Goal: Information Seeking & Learning: Learn about a topic

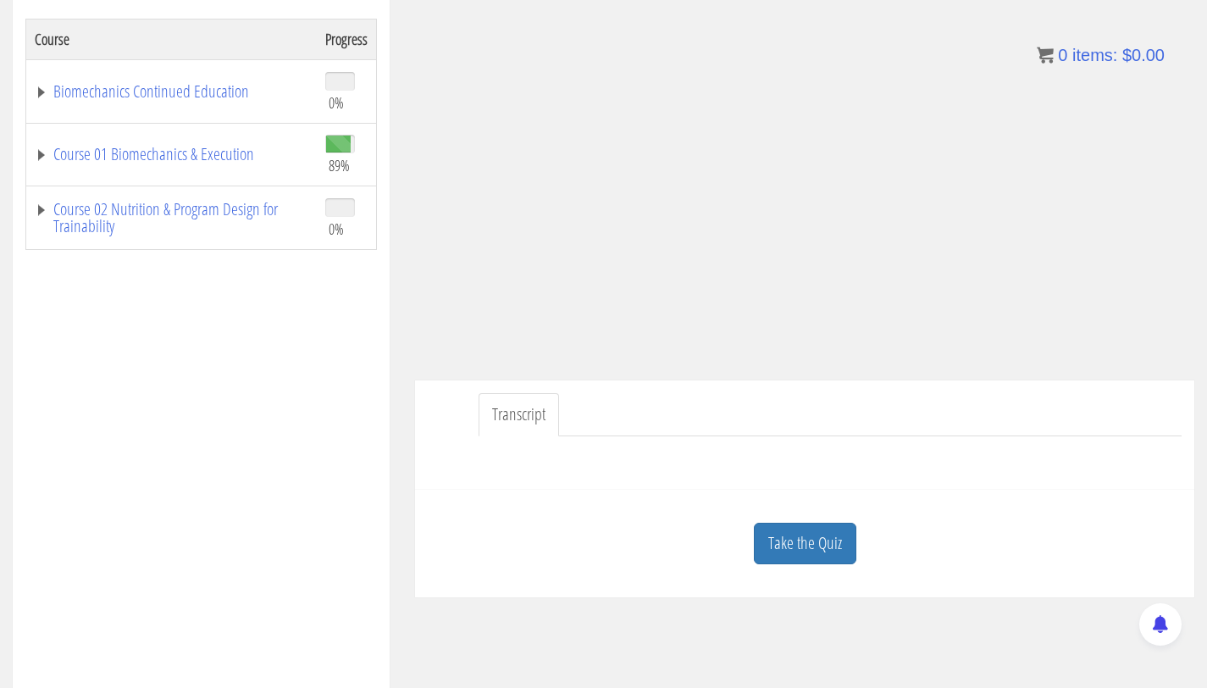
scroll to position [316, 0]
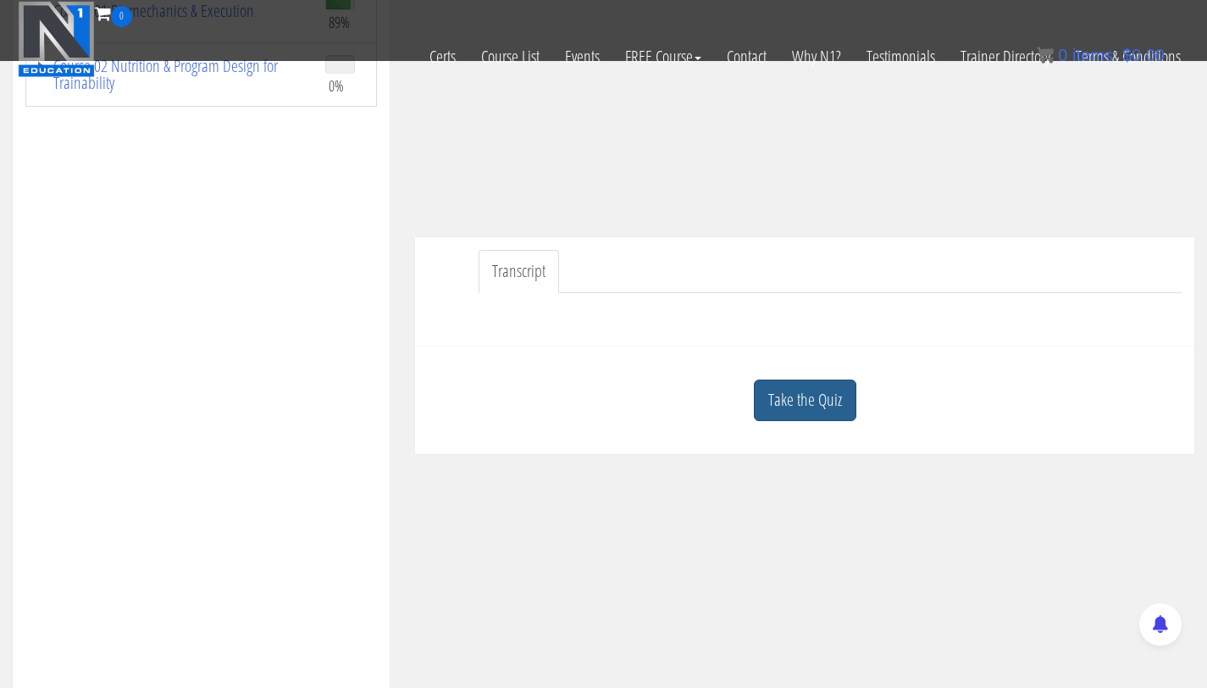
click at [830, 392] on link "Take the Quiz" at bounding box center [805, 399] width 102 height 41
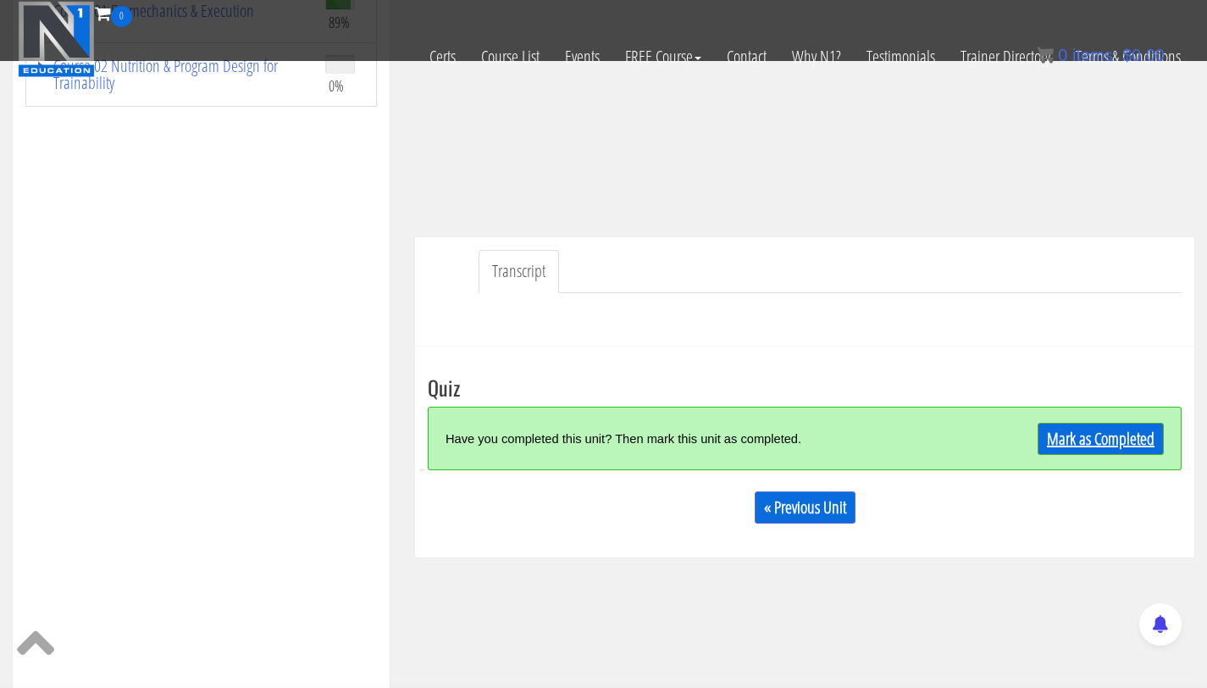
click at [1075, 434] on link "Mark as Completed" at bounding box center [1100, 439] width 126 height 32
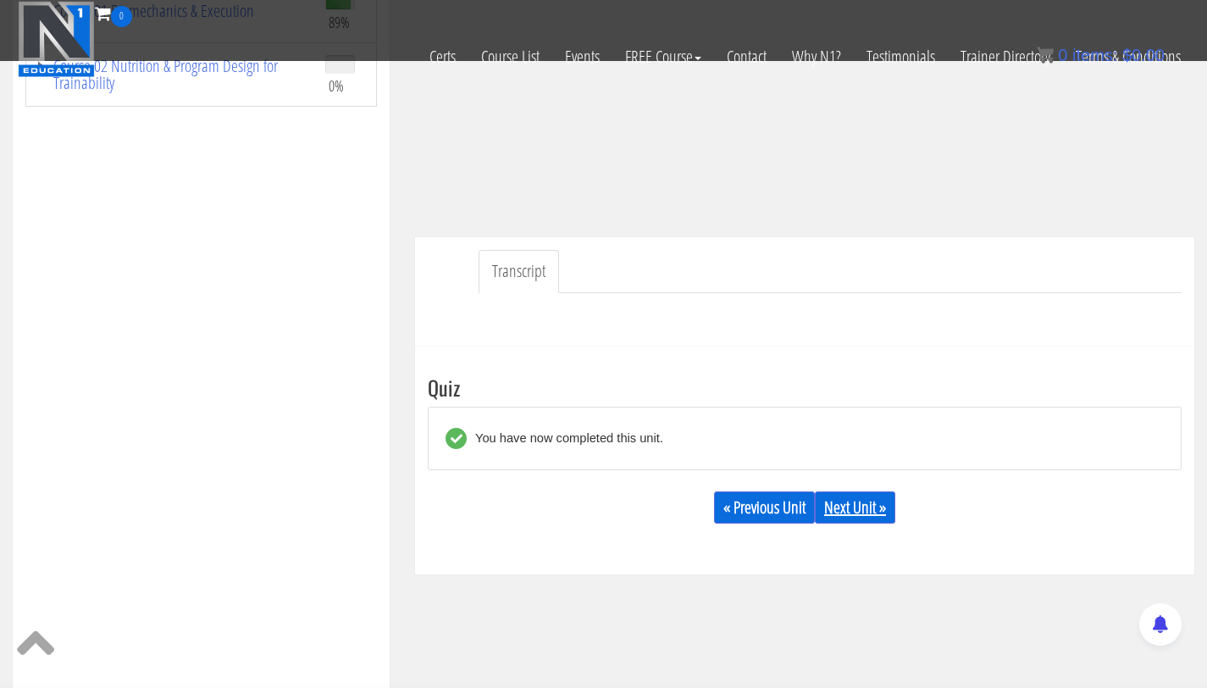
click at [872, 519] on link "Next Unit »" at bounding box center [855, 507] width 80 height 32
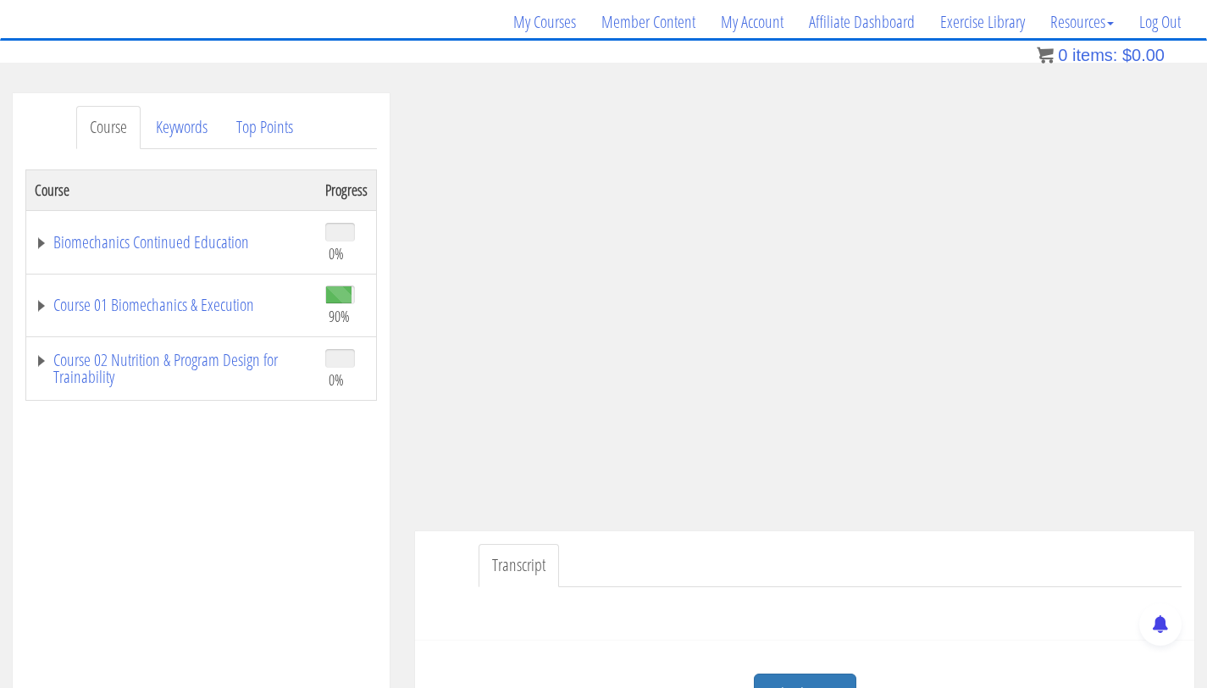
scroll to position [130, 0]
click at [220, 295] on link "Course 01 Biomechanics & Execution" at bounding box center [171, 303] width 273 height 17
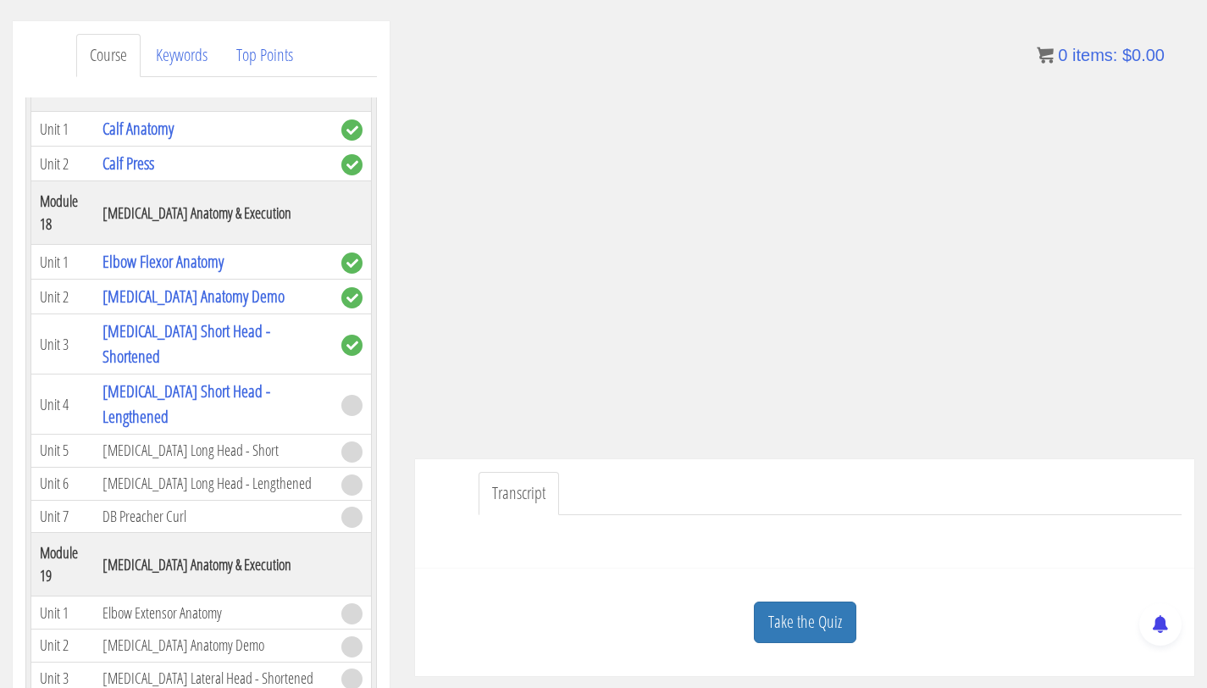
scroll to position [205, 0]
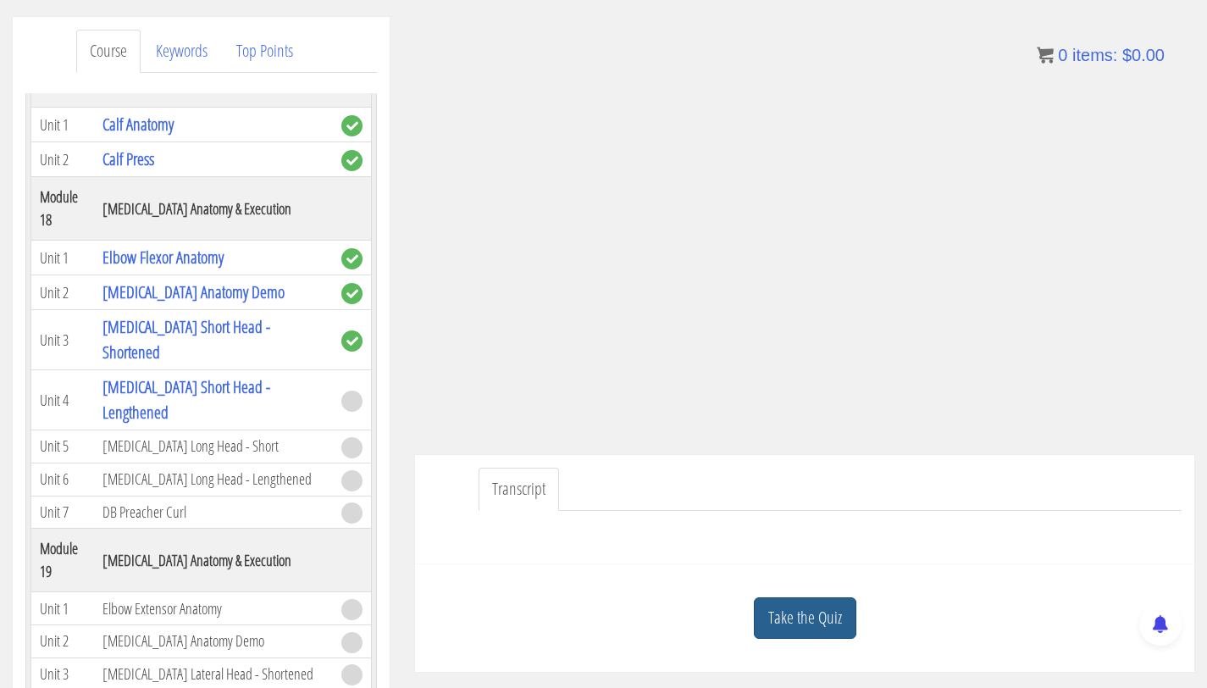
click at [816, 632] on link "Take the Quiz" at bounding box center [805, 617] width 102 height 41
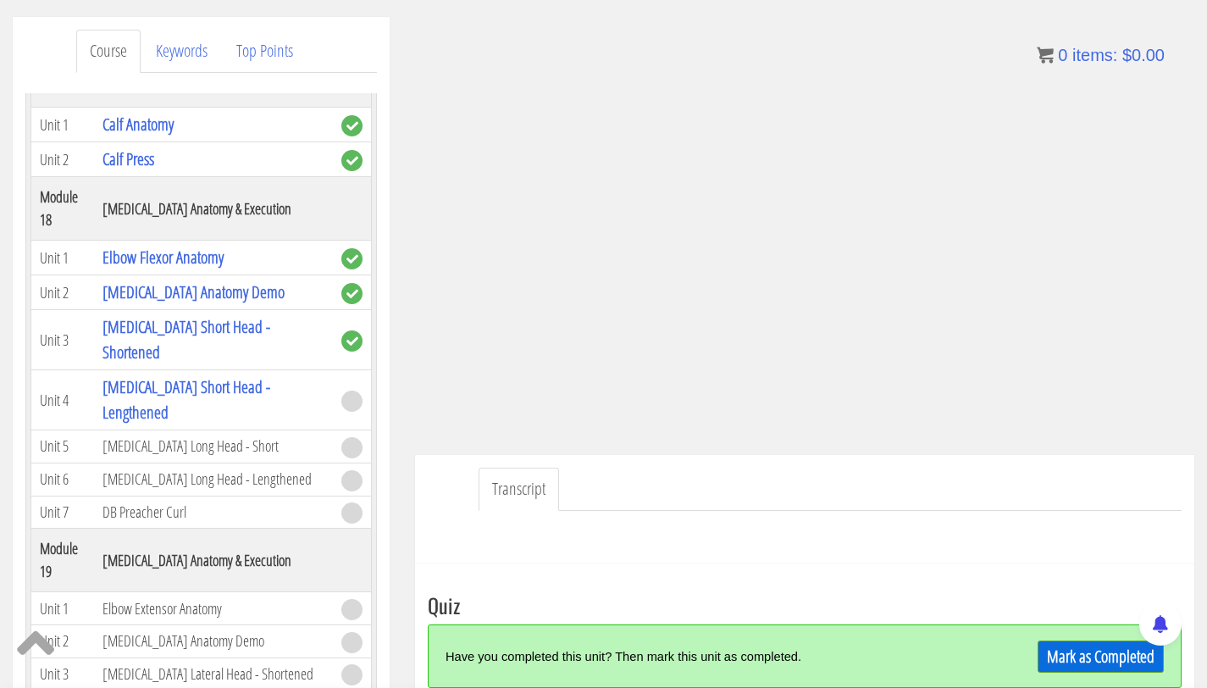
click at [1059, 634] on div "Have you completed this unit? Then mark this unit as completed. [PERSON_NAME] a…" at bounding box center [805, 656] width 754 height 64
click at [1063, 660] on link "Mark as Completed" at bounding box center [1100, 656] width 126 height 32
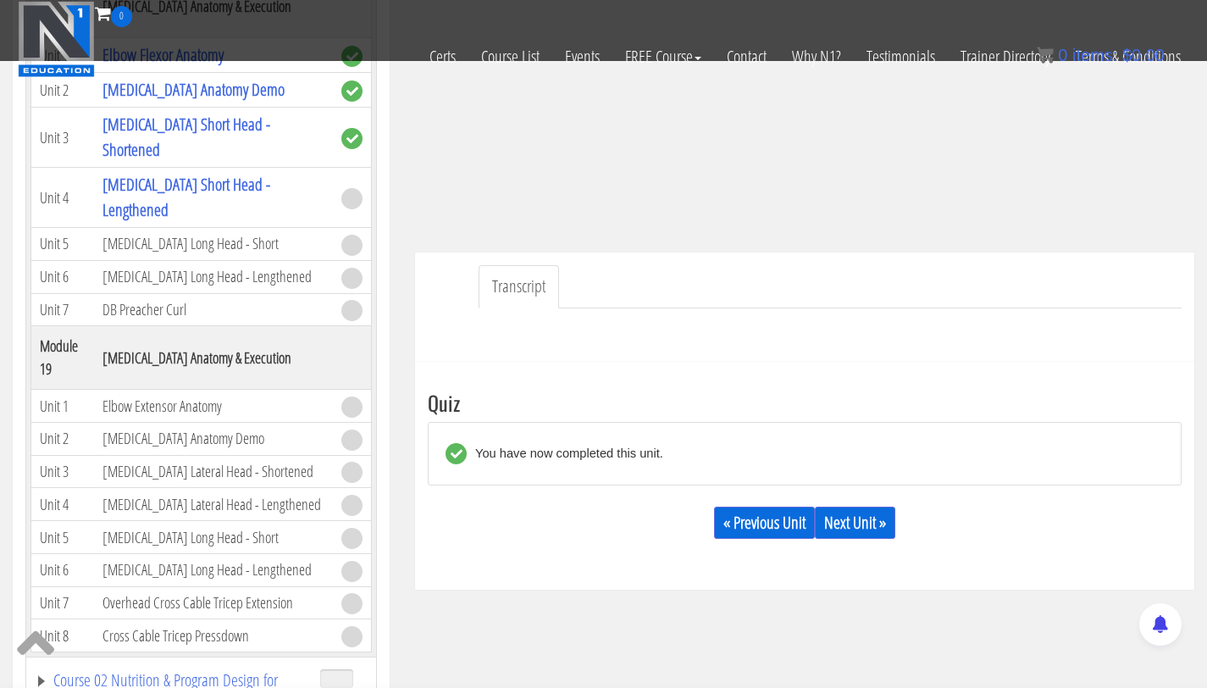
scroll to position [296, 0]
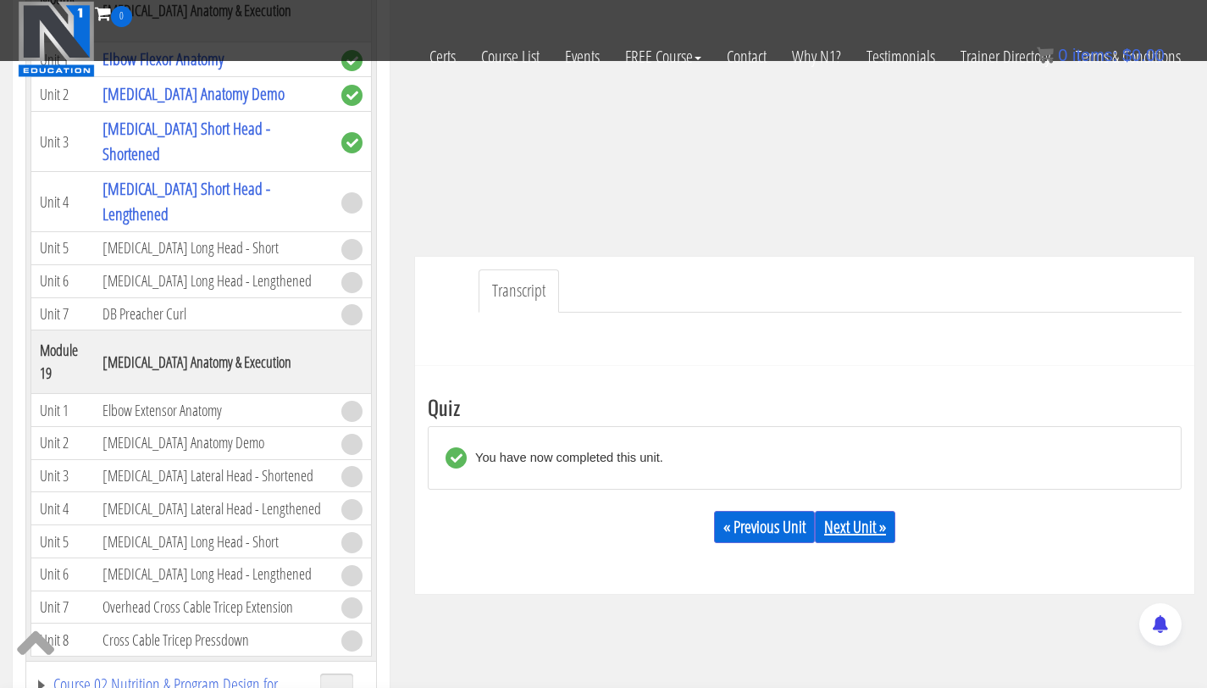
click at [855, 519] on link "Next Unit »" at bounding box center [855, 527] width 80 height 32
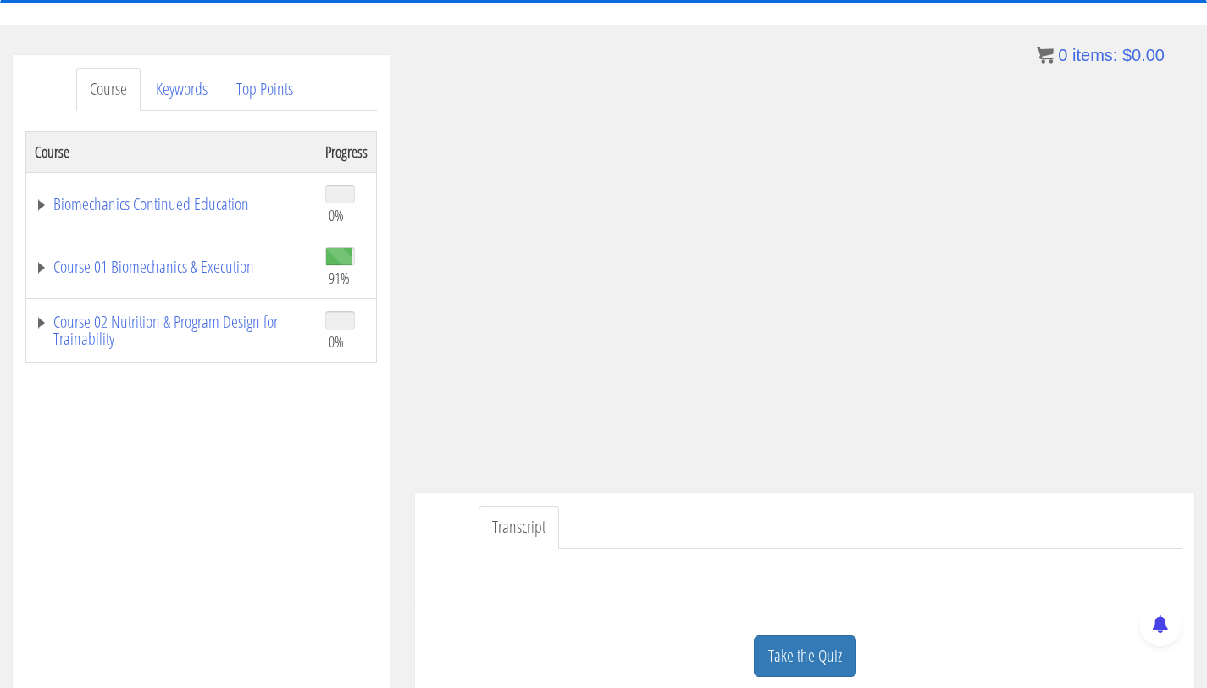
scroll to position [176, 0]
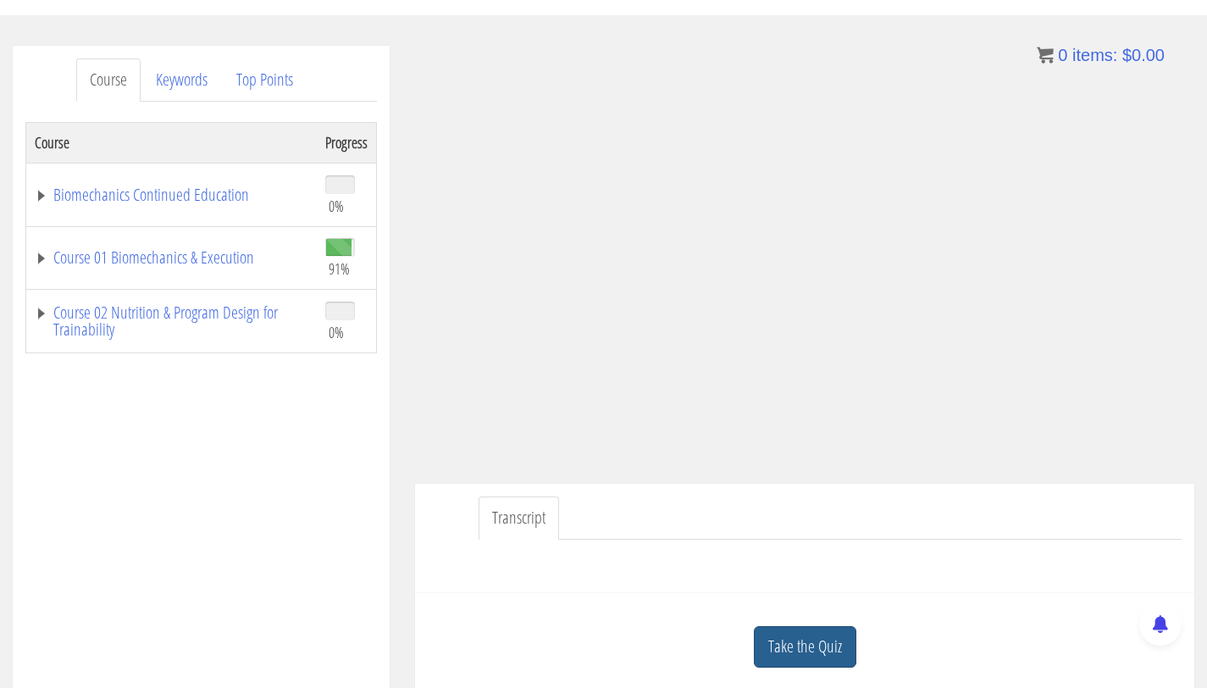
click at [797, 646] on link "Take the Quiz" at bounding box center [805, 646] width 102 height 41
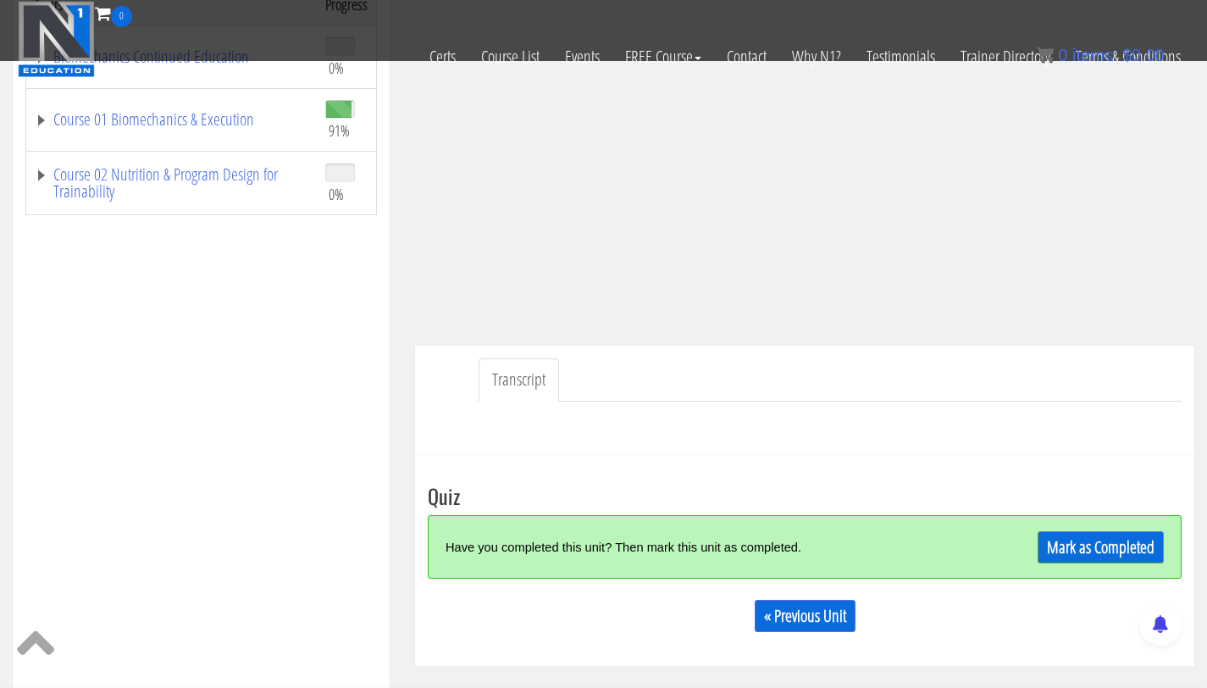
scroll to position [592, 0]
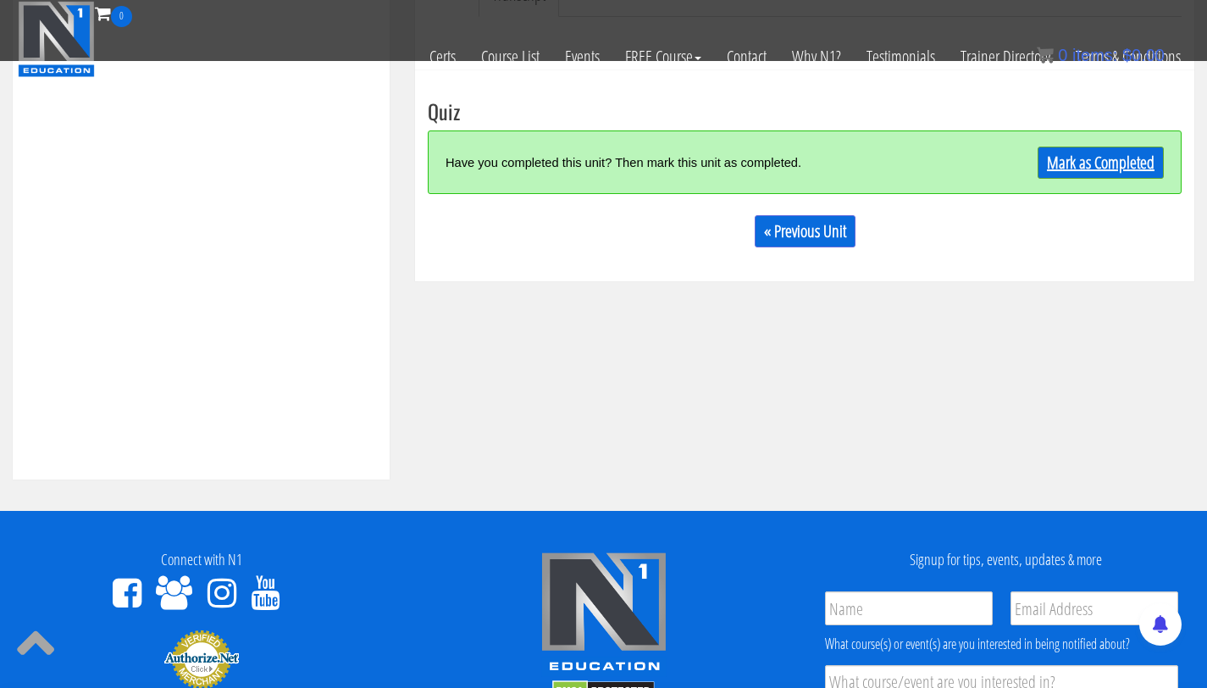
click at [1100, 159] on link "Mark as Completed" at bounding box center [1100, 162] width 126 height 32
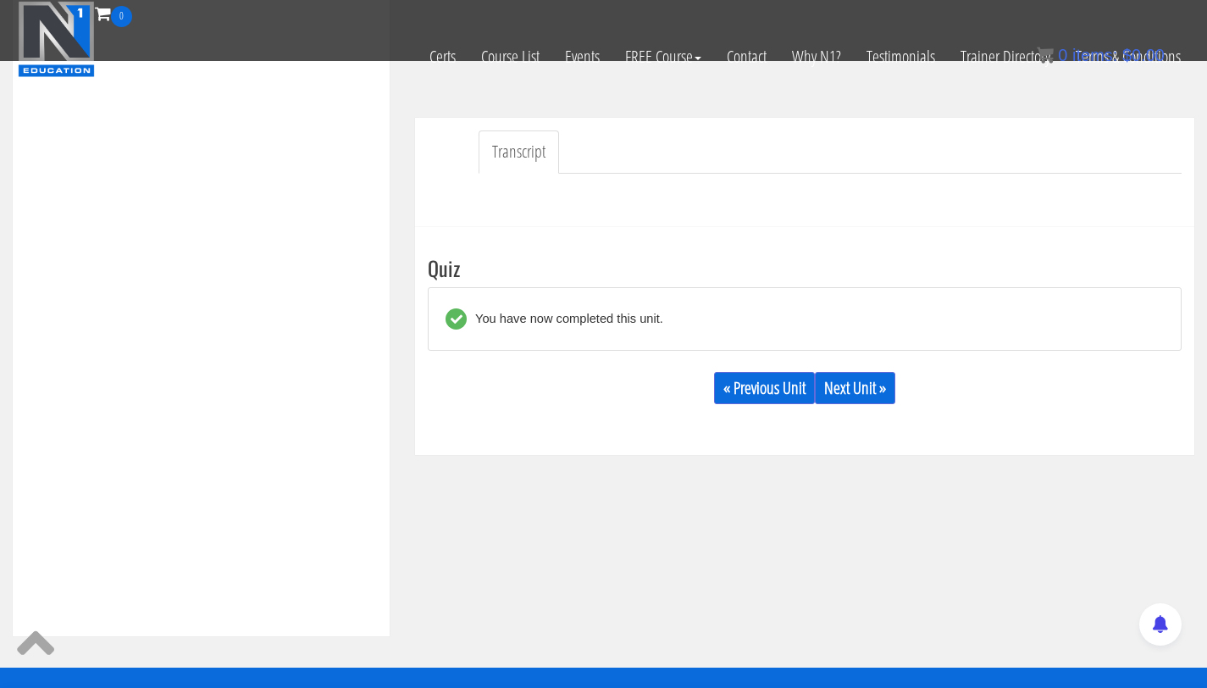
scroll to position [434, 0]
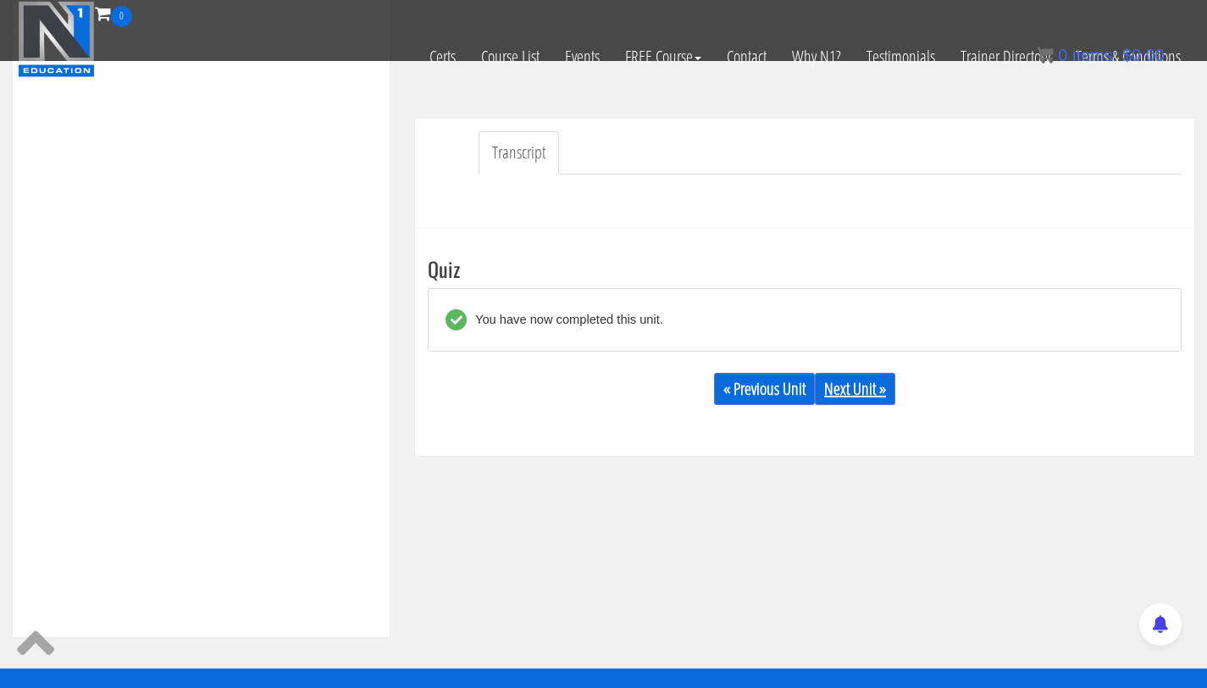
click at [842, 398] on link "Next Unit »" at bounding box center [855, 389] width 80 height 32
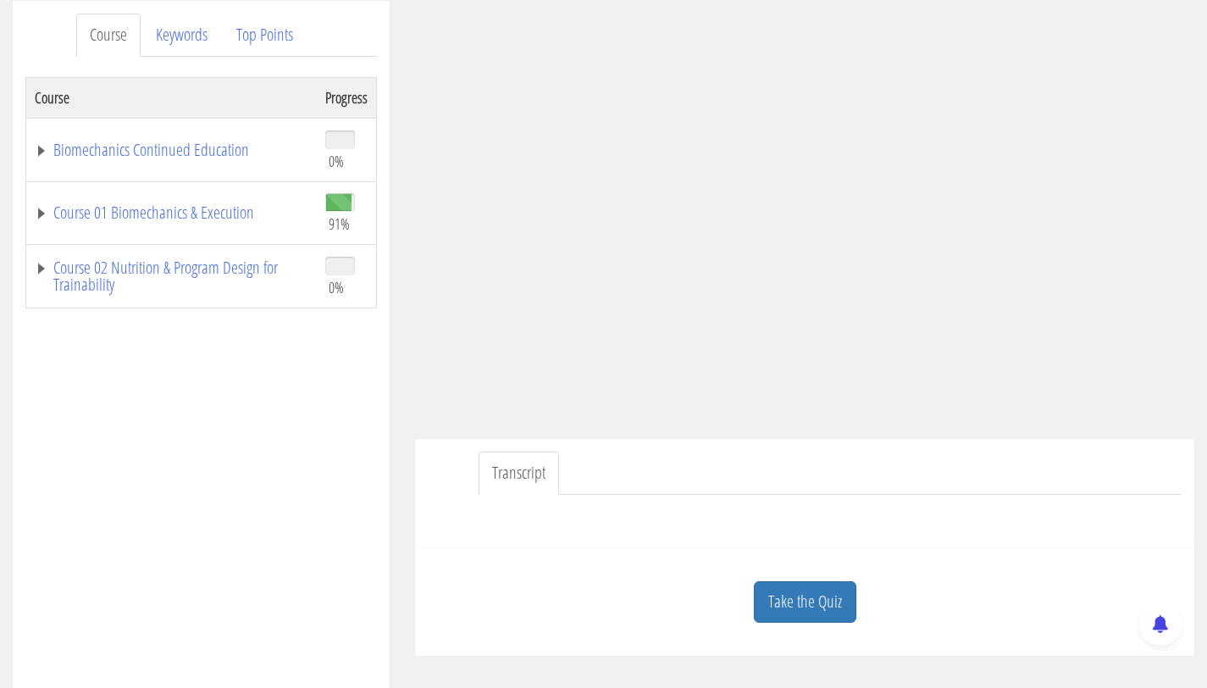
scroll to position [218, 0]
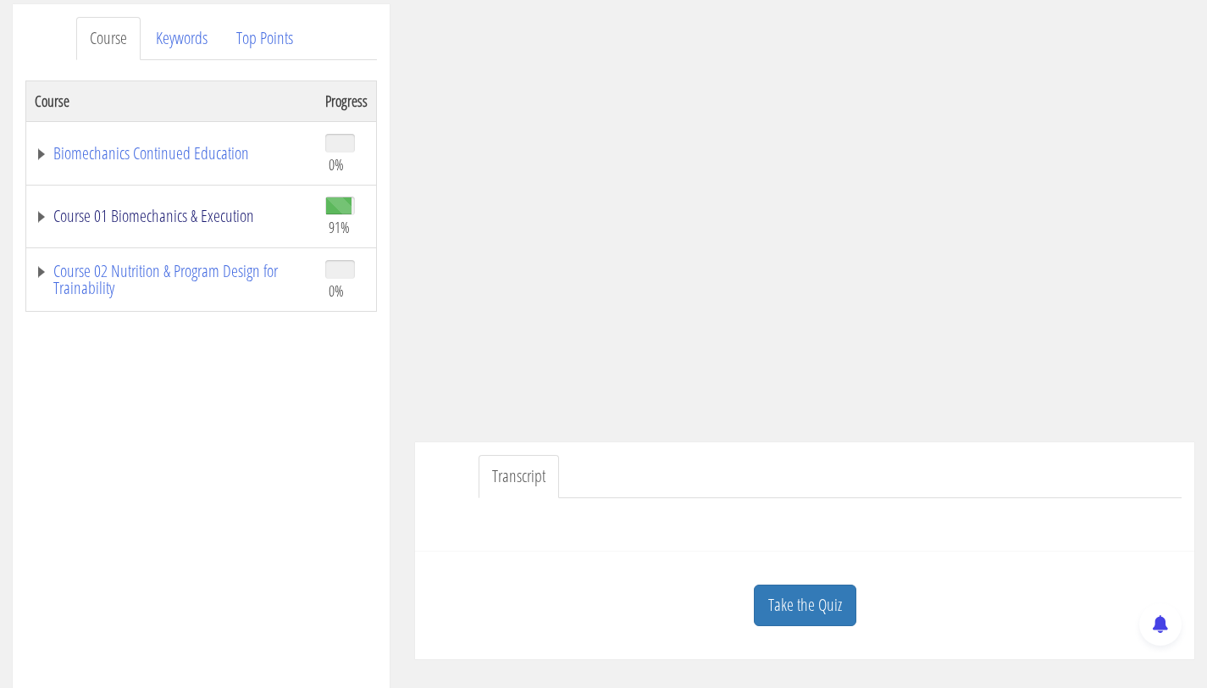
click at [177, 208] on link "Course 01 Biomechanics & Execution" at bounding box center [171, 215] width 273 height 17
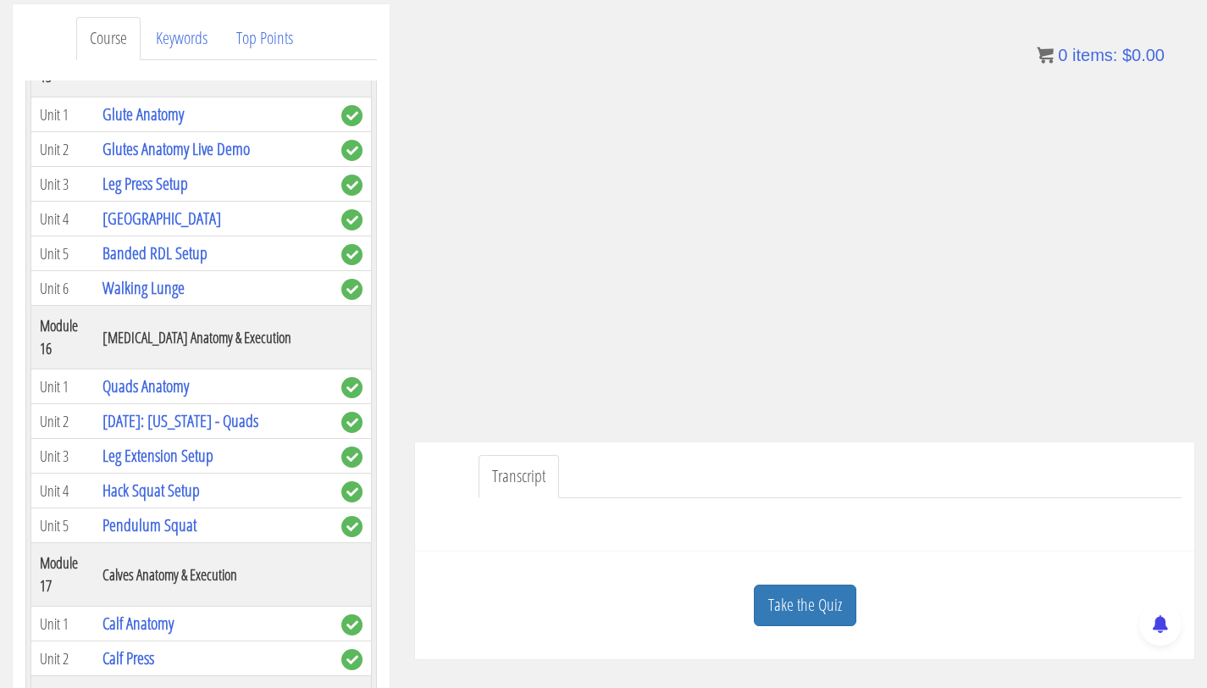
scroll to position [5645, 0]
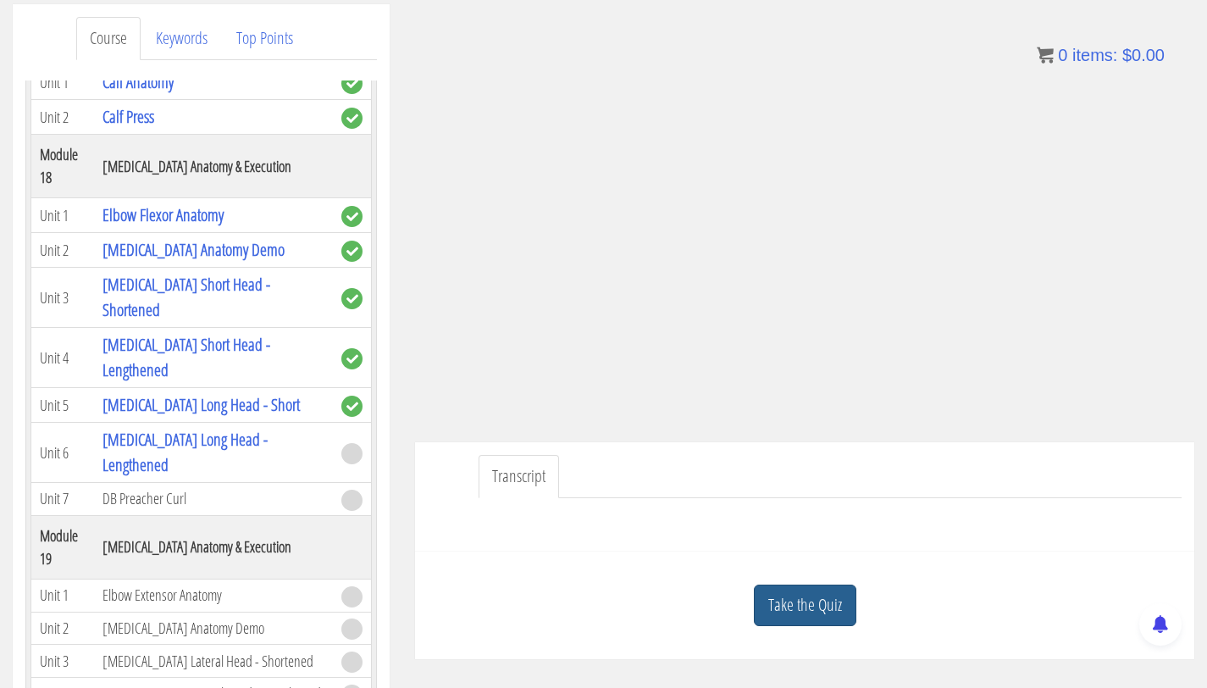
click at [802, 602] on link "Take the Quiz" at bounding box center [805, 604] width 102 height 41
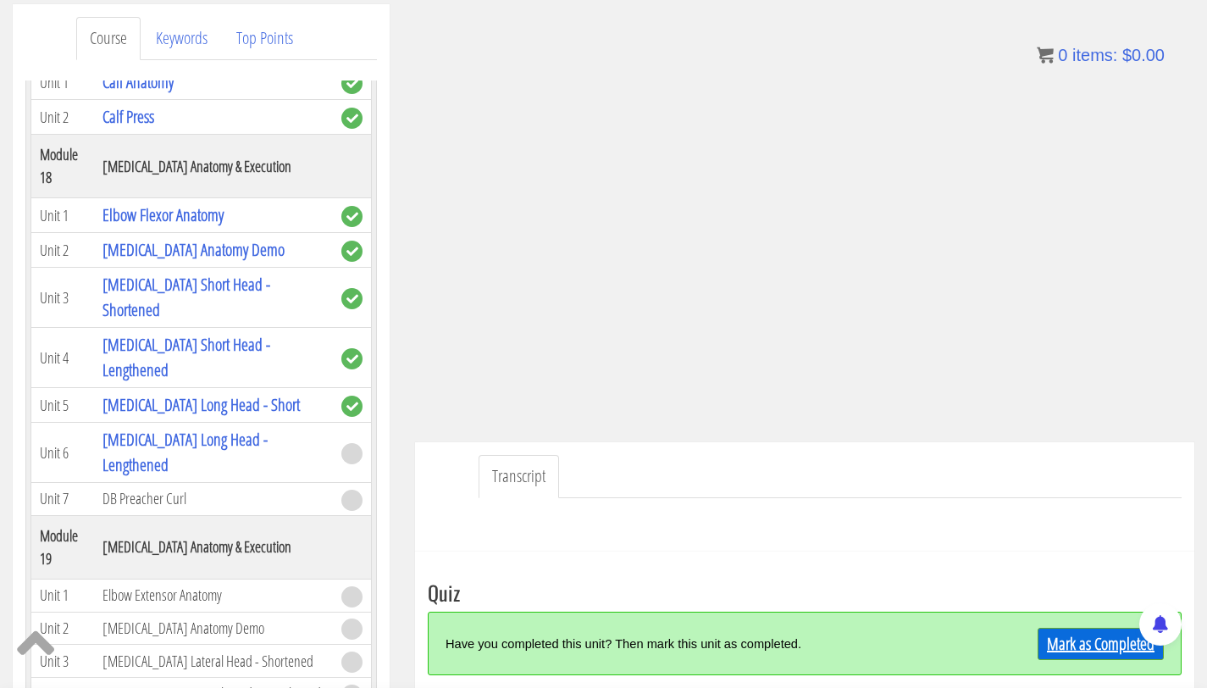
click at [1073, 638] on link "Mark as Completed" at bounding box center [1100, 643] width 126 height 32
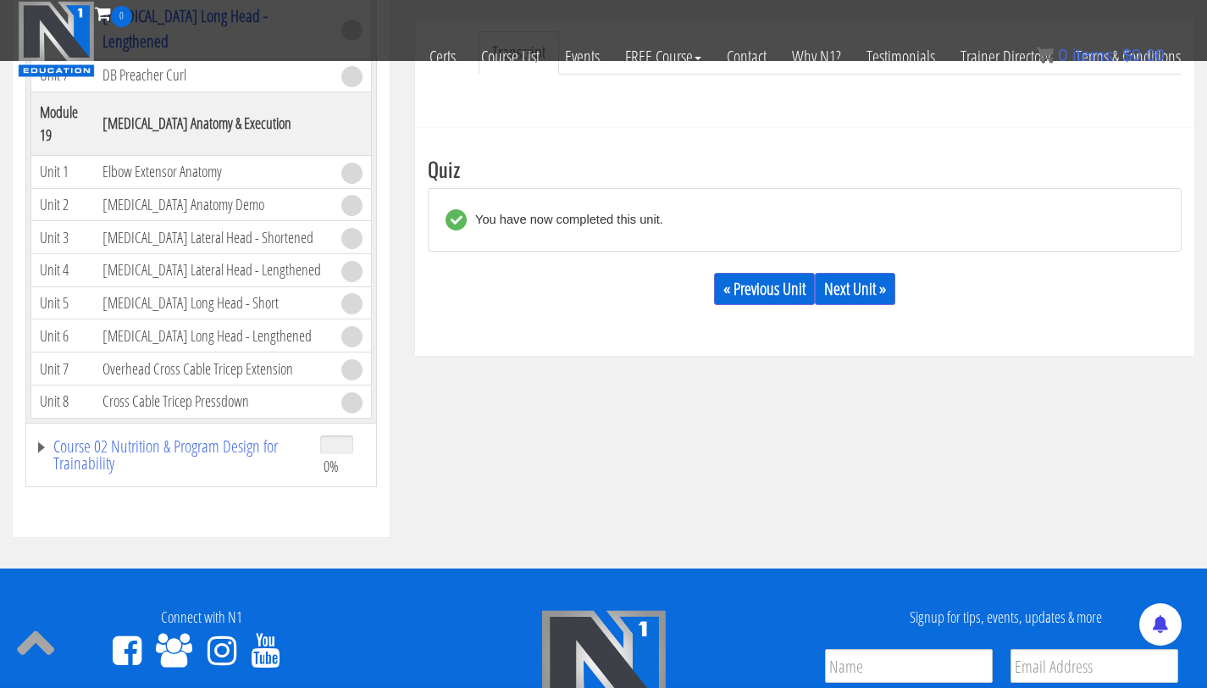
scroll to position [550, 0]
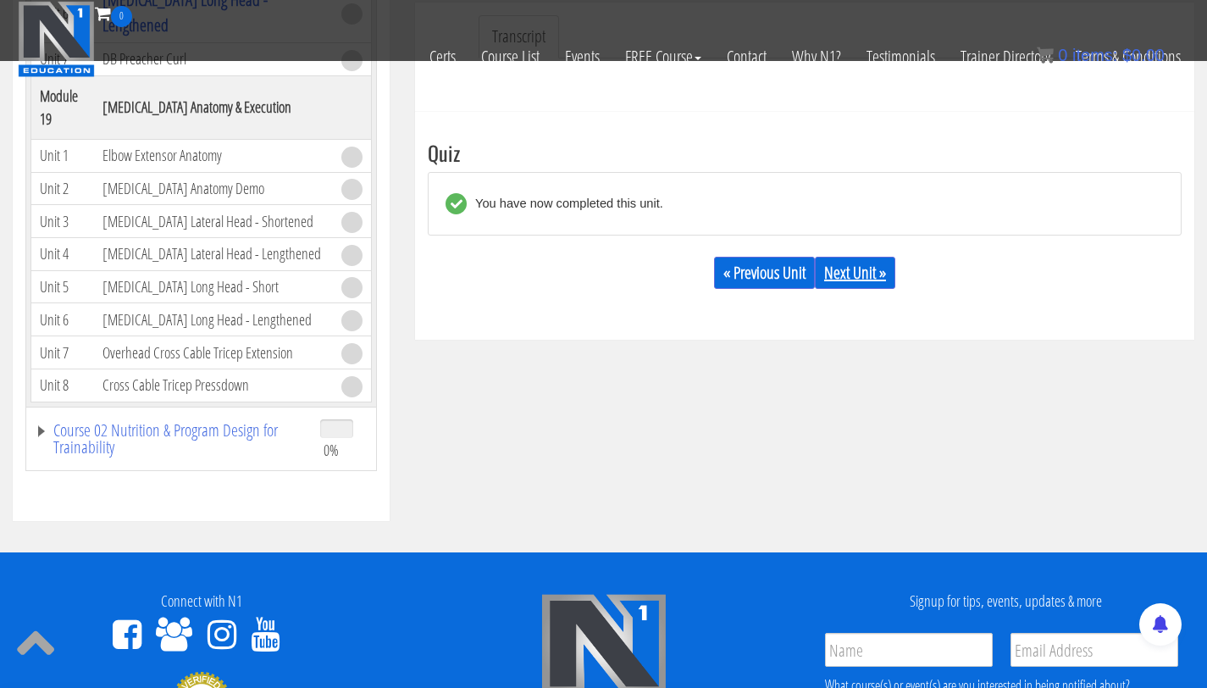
click at [862, 268] on link "Next Unit »" at bounding box center [855, 273] width 80 height 32
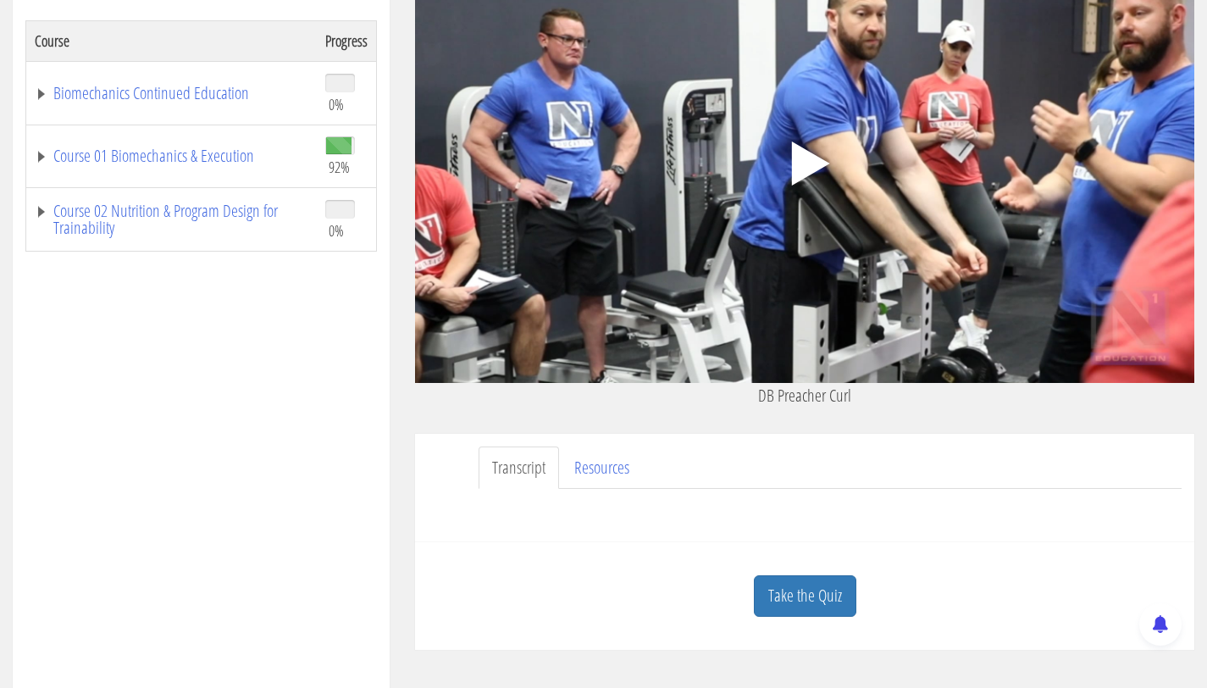
scroll to position [295, 0]
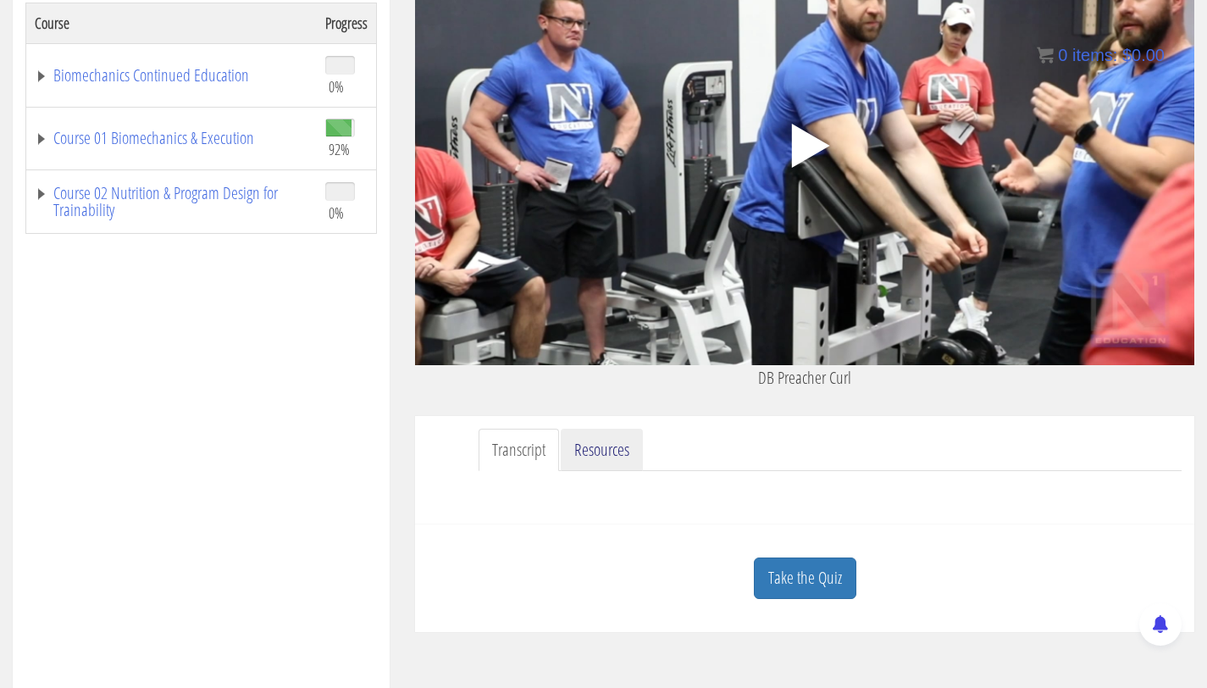
click at [604, 448] on link "Resources" at bounding box center [602, 449] width 82 height 43
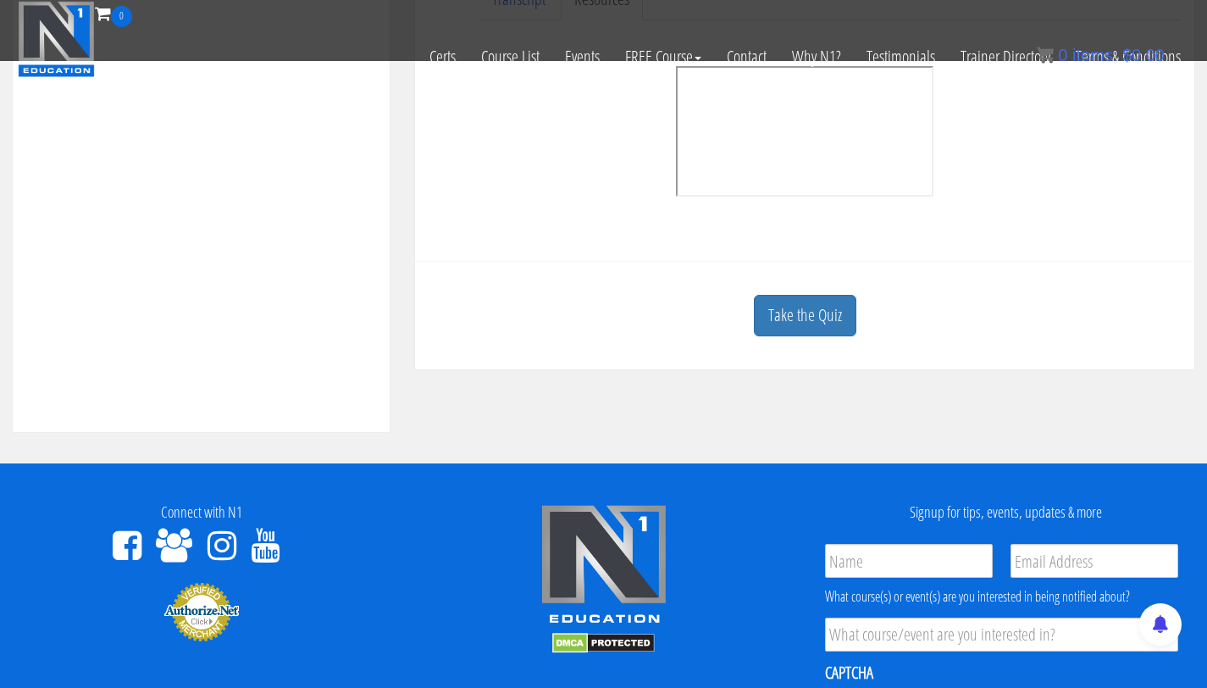
scroll to position [641, 0]
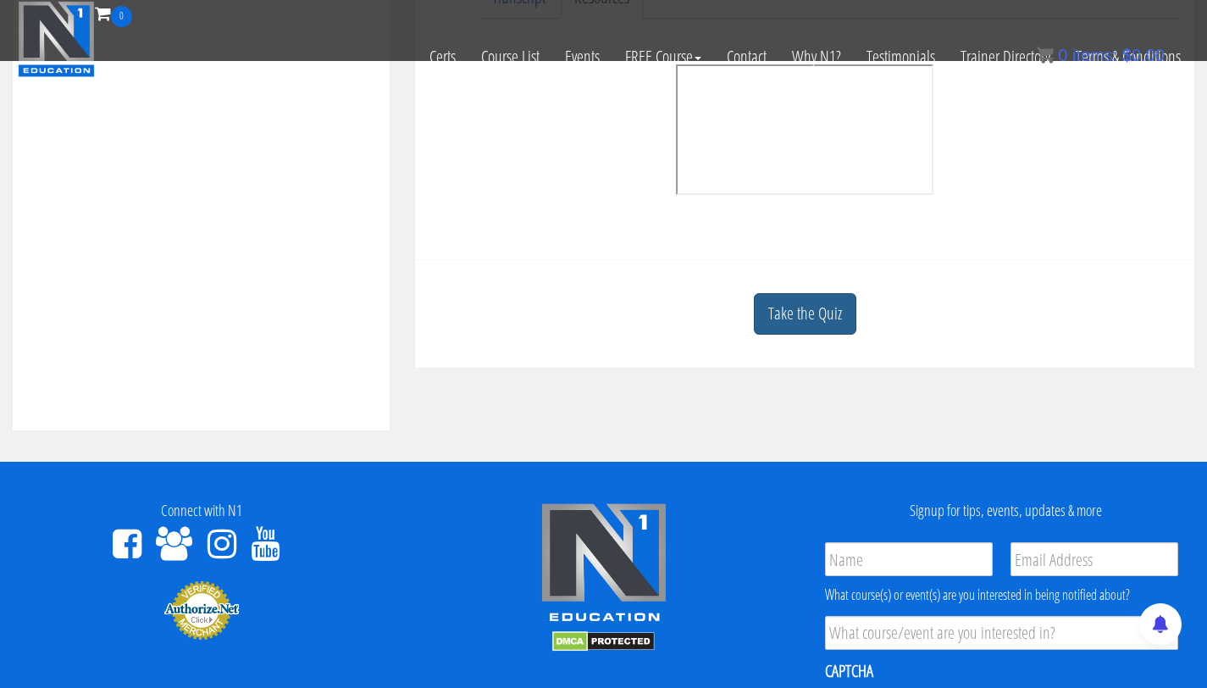
click at [802, 323] on link "Take the Quiz" at bounding box center [805, 313] width 102 height 41
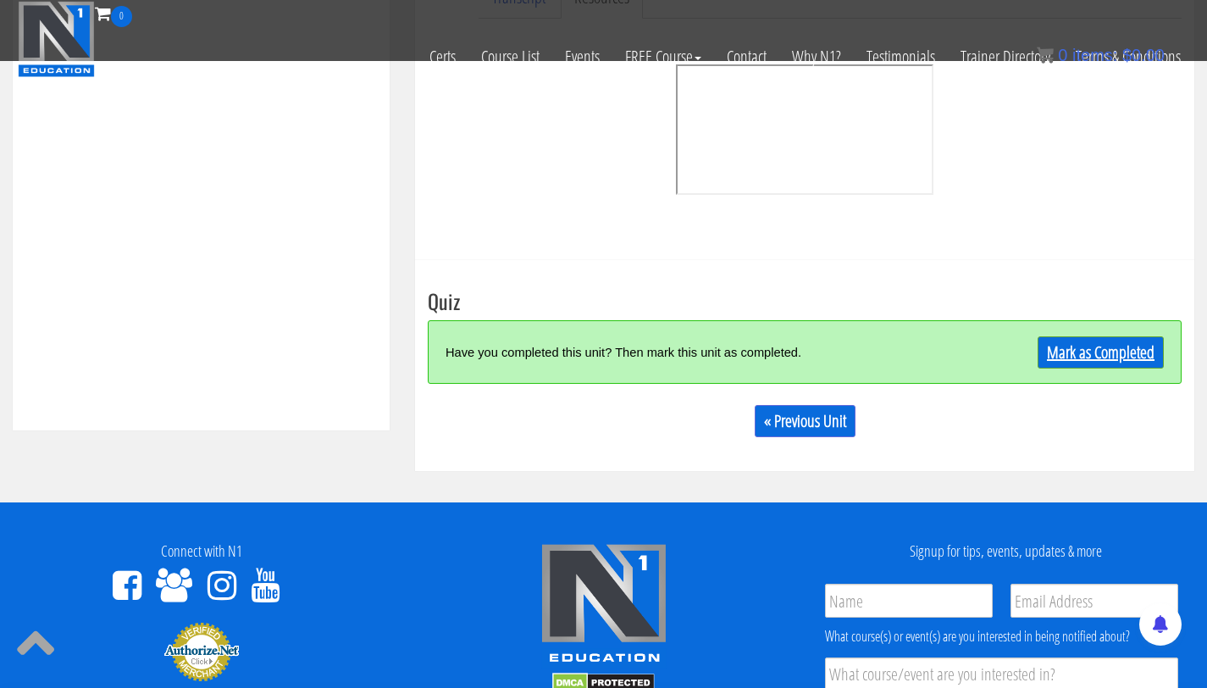
click at [1080, 355] on link "Mark as Completed" at bounding box center [1100, 352] width 126 height 32
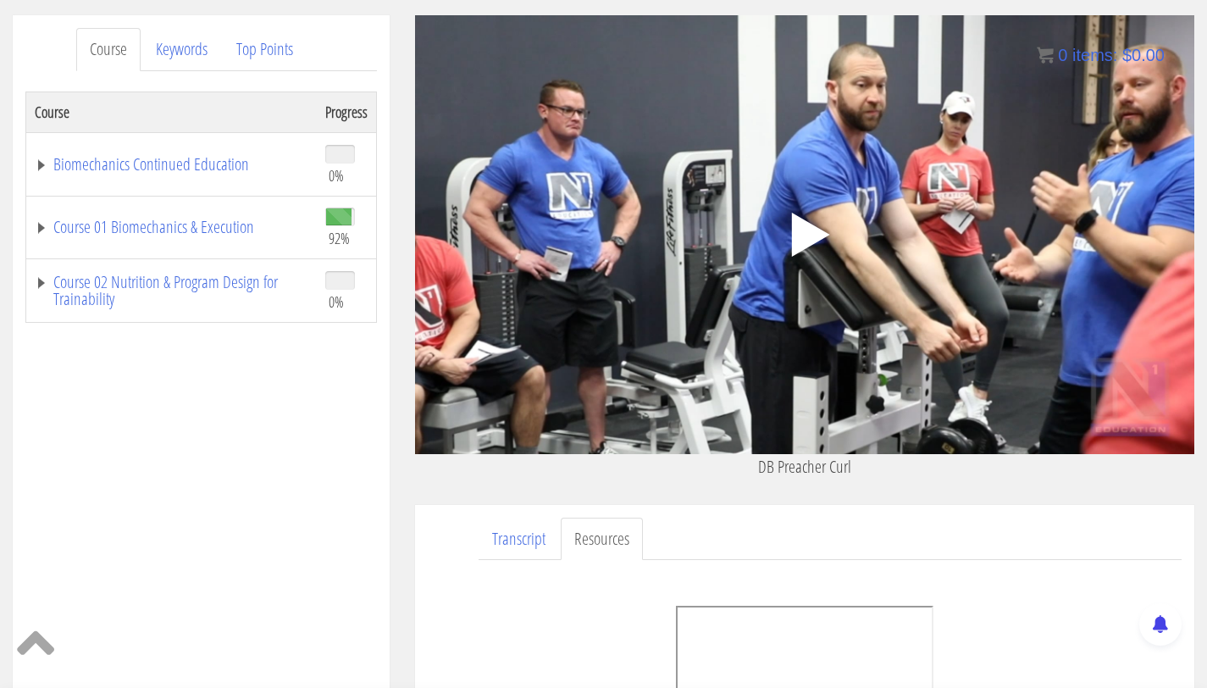
scroll to position [202, 0]
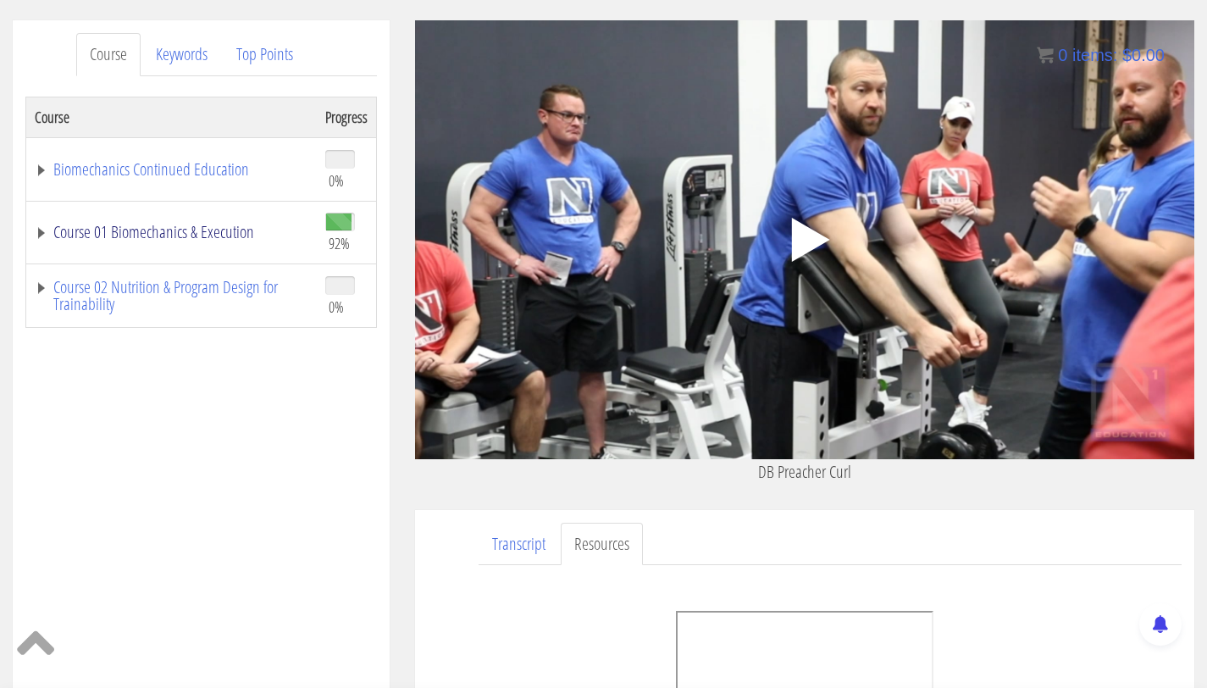
click at [207, 228] on link "Course 01 Biomechanics & Execution" at bounding box center [171, 232] width 273 height 17
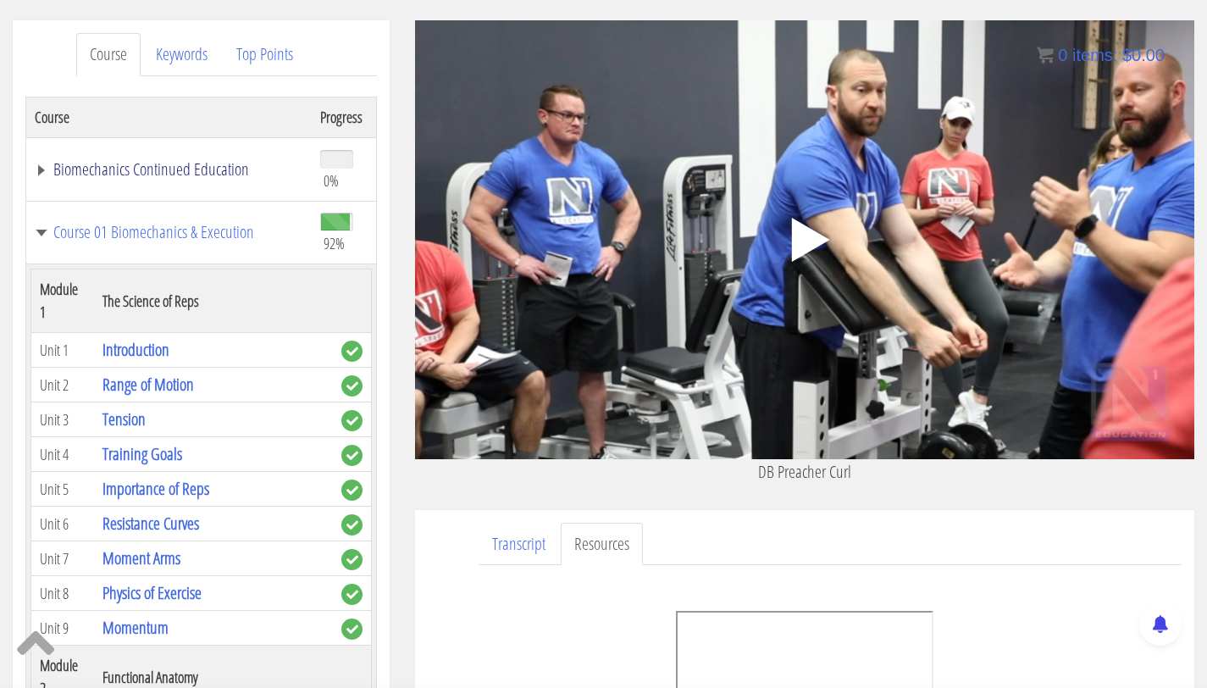
click at [215, 163] on link "Biomechanics Continued Education" at bounding box center [169, 169] width 268 height 17
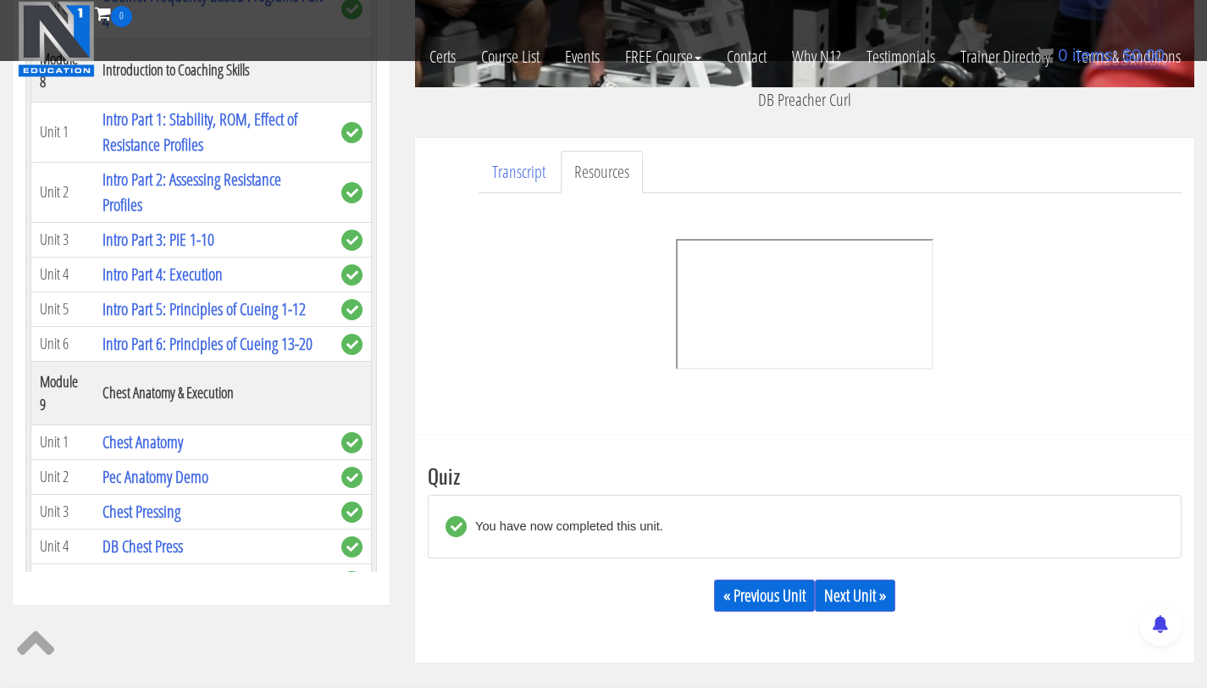
scroll to position [2269, 0]
